Goal: Check status: Check status

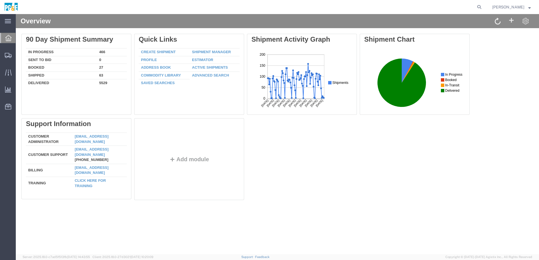
click at [335, 164] on div "Delete 90 Day Shipment Summary In Progress 466 Sent To Bid 0 Booked 27 Shipped …" at bounding box center [277, 118] width 512 height 169
click at [483, 7] on icon at bounding box center [479, 7] width 8 height 8
click at [405, 6] on input "search" at bounding box center [389, 7] width 171 height 14
paste input "55533208"
type input "55533208"
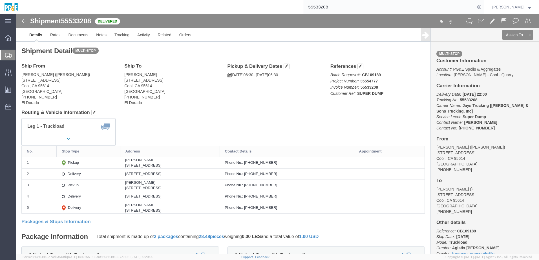
click div "Shipment Detail Multi-stop Ship From [GEOGRAPHIC_DATA] ([PERSON_NAME]) [STREET_…"
click address "[PERSON_NAME] [STREET_ADDRESS] [PHONE_NUMBER] [GEOGRAPHIC_DATA]"
click link "Documents"
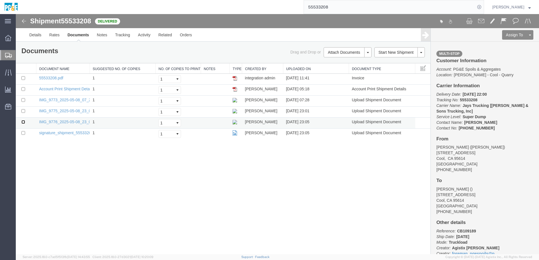
click at [23, 122] on input "checkbox" at bounding box center [23, 122] width 4 height 4
checkbox input "true"
click at [23, 112] on input "checkbox" at bounding box center [23, 111] width 4 height 4
checkbox input "true"
click at [23, 101] on input "checkbox" at bounding box center [23, 100] width 4 height 4
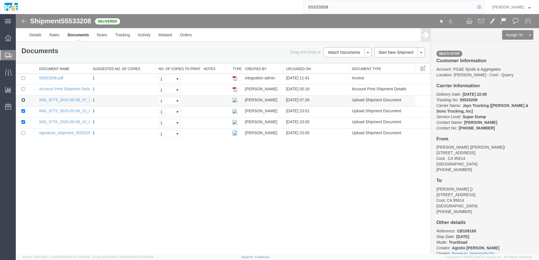
checkbox input "true"
click at [22, 79] on input "checkbox" at bounding box center [23, 78] width 4 height 4
checkbox input "true"
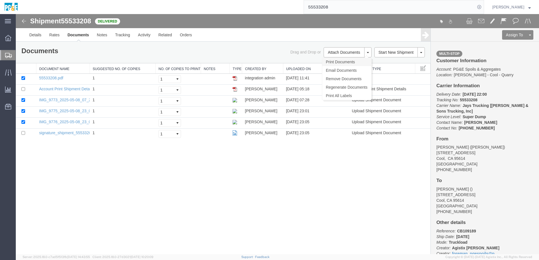
click at [340, 59] on link "Print Documents" at bounding box center [346, 62] width 49 height 8
click at [117, 37] on link "Tracking" at bounding box center [122, 35] width 23 height 14
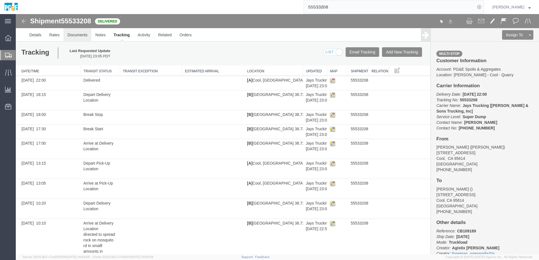
click at [77, 34] on link "Documents" at bounding box center [77, 35] width 28 height 14
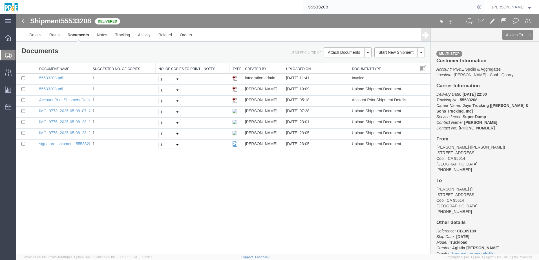
drag, startPoint x: 163, startPoint y: 199, endPoint x: 159, endPoint y: 196, distance: 5.2
click at [161, 198] on div "Shipment 55533208 7 of 7 Delivered Details Rates Documents Notes Tracking Activ…" at bounding box center [277, 134] width 523 height 240
click at [126, 40] on link "Tracking" at bounding box center [122, 35] width 23 height 14
